Goal: Task Accomplishment & Management: Complete application form

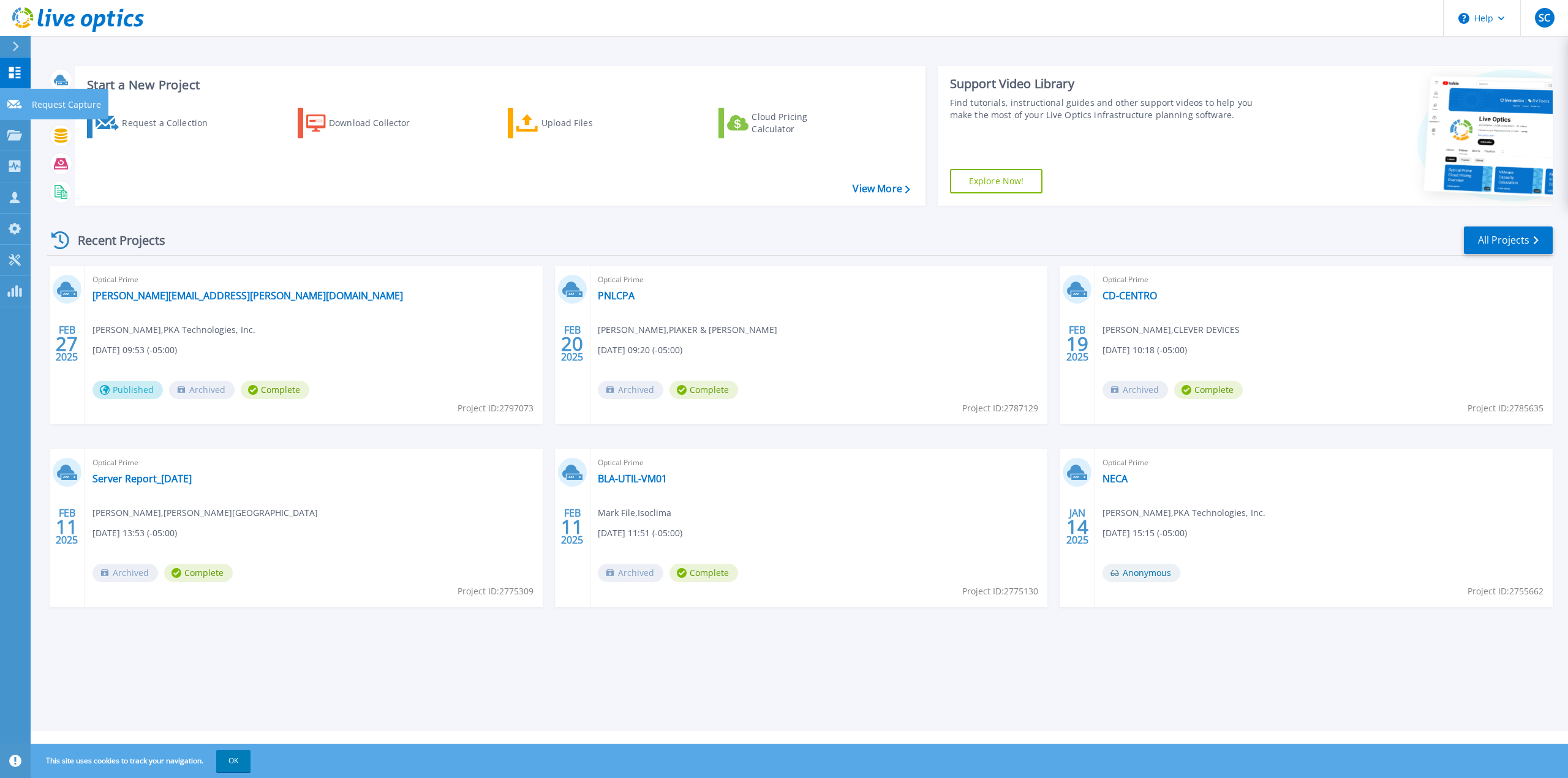
click at [48, 101] on p "Request Capture" at bounding box center [66, 104] width 69 height 32
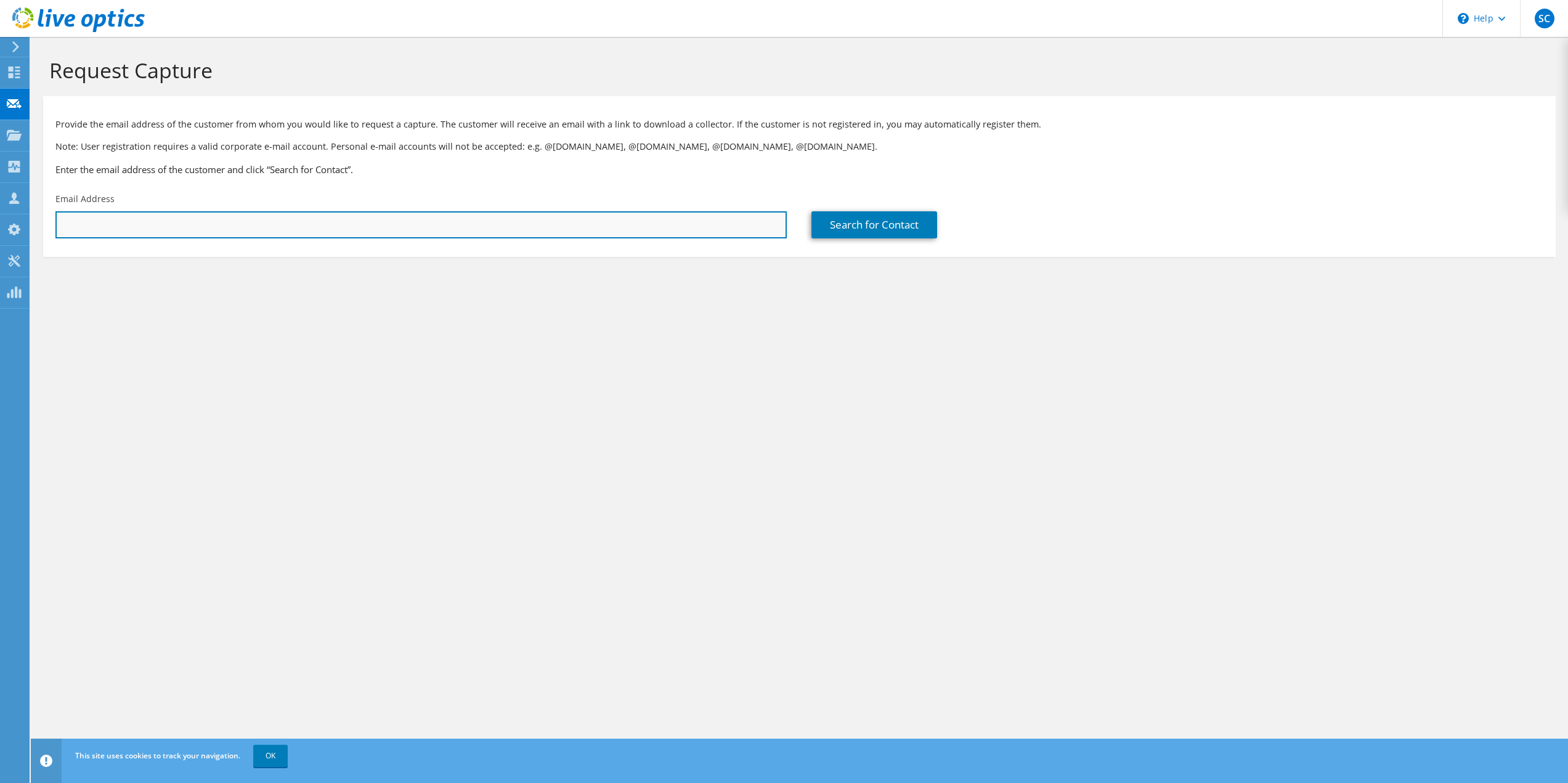
paste input "shafqatadnan@carecloud.com"
type input "shafqatadnan@carecloud.com"
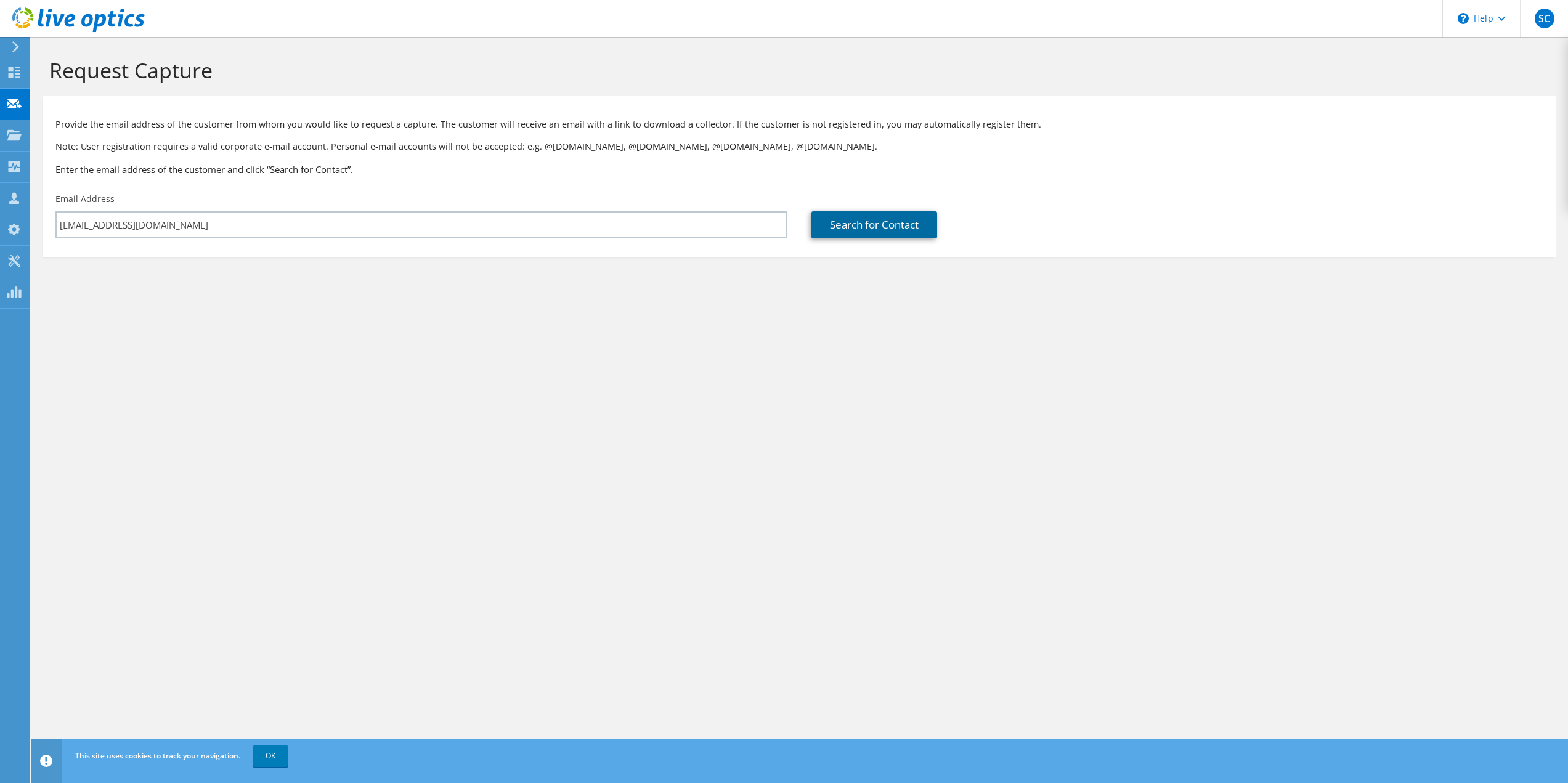
click at [854, 223] on link "Search for Contact" at bounding box center [874, 225] width 126 height 27
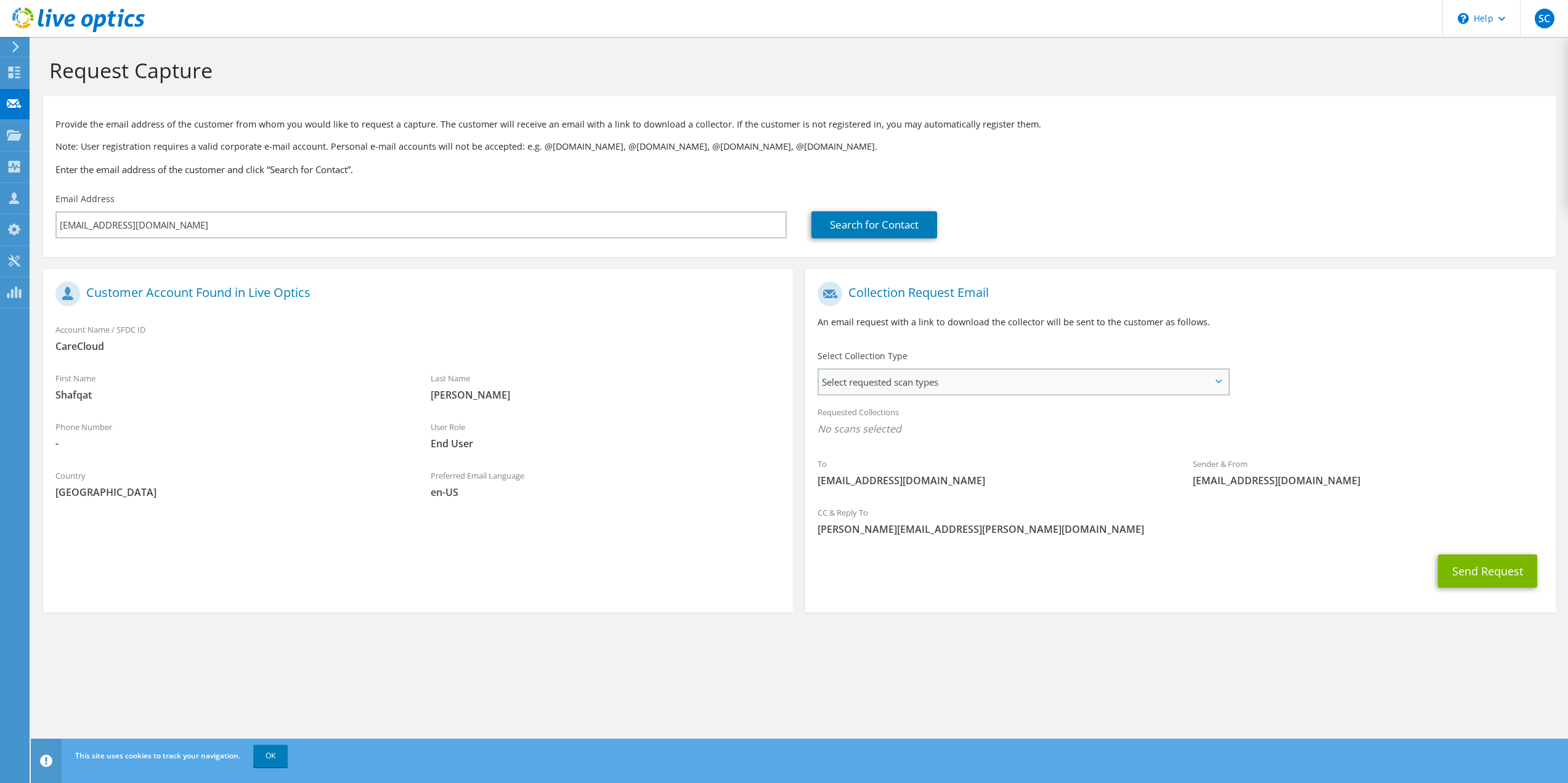
click at [1213, 380] on span "Select requested scan types" at bounding box center [1023, 382] width 408 height 24
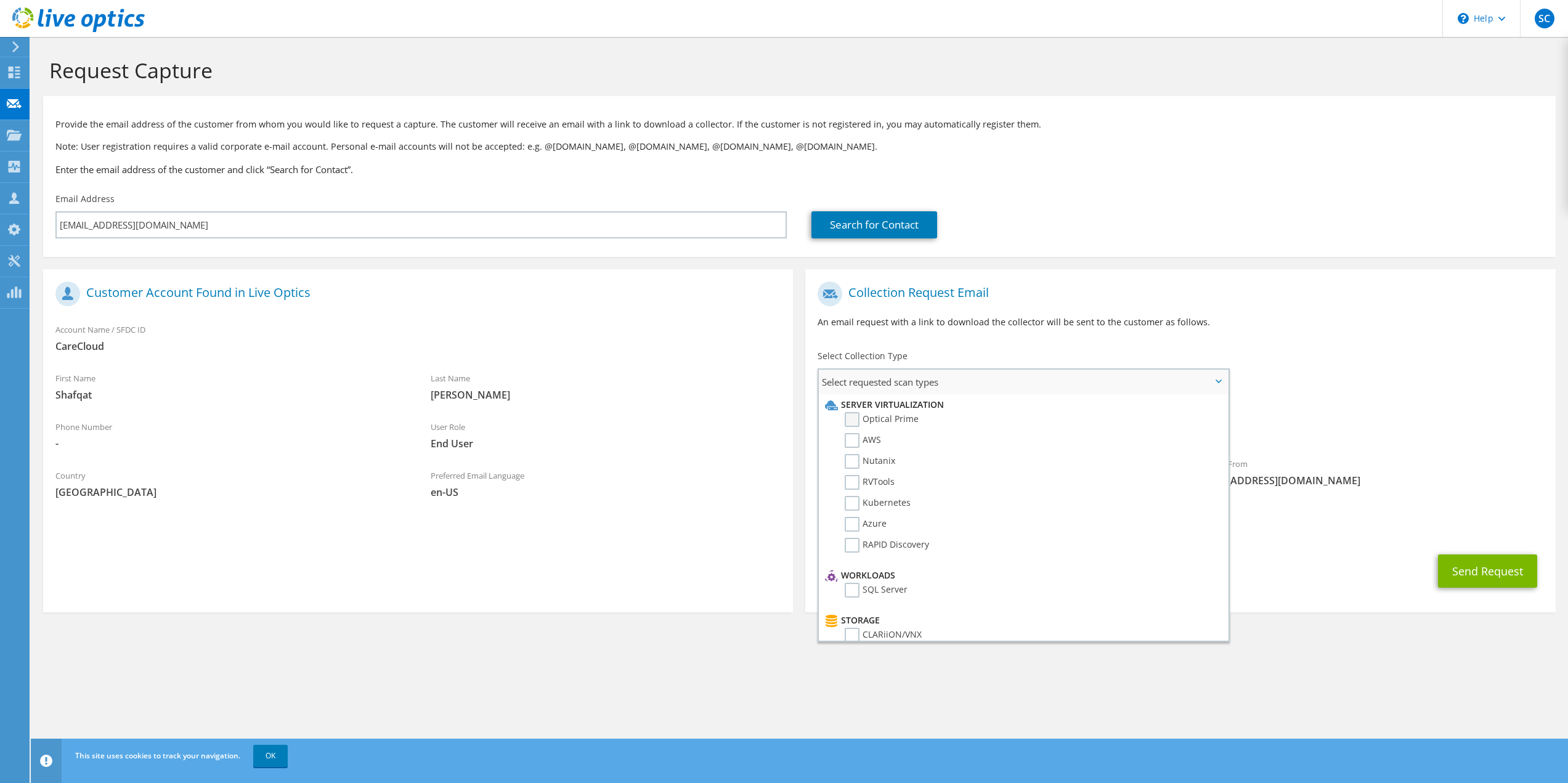
click at [913, 417] on label "Optical Prime" at bounding box center [881, 419] width 74 height 15
click at [0, 0] on input "Optical Prime" at bounding box center [0, 0] width 0 height 0
click at [1310, 522] on div "CC & Reply To stephan.carelli@pkatech.com" at bounding box center [1180, 524] width 750 height 42
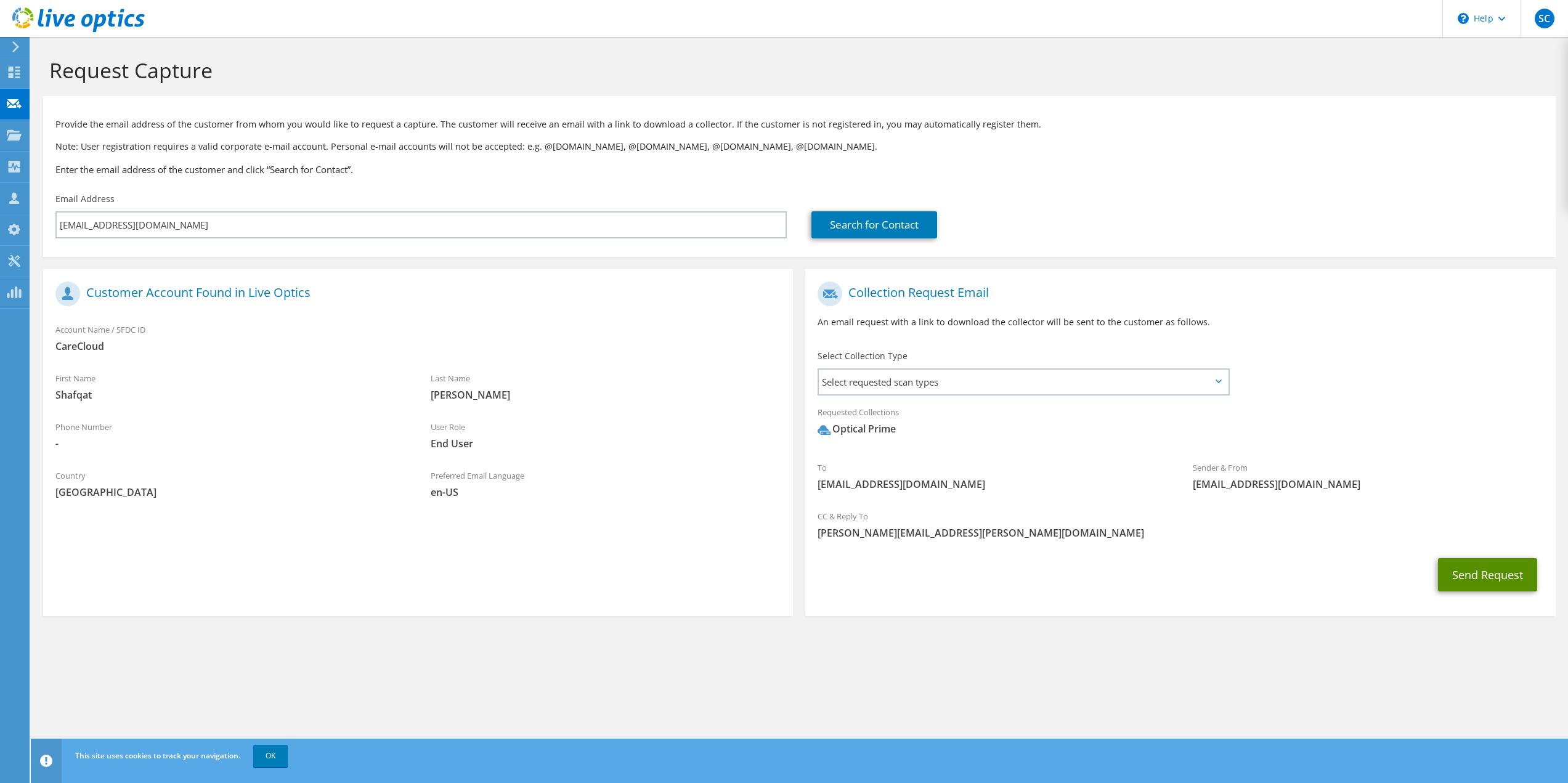
click at [1470, 568] on button "Send Request" at bounding box center [1488, 575] width 99 height 33
